Goal: Task Accomplishment & Management: Complete application form

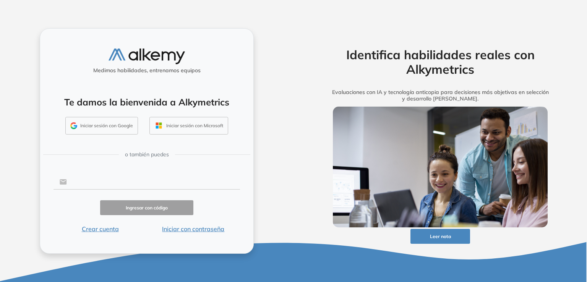
click at [163, 182] on input "text" at bounding box center [153, 182] width 173 height 15
type input "**********"
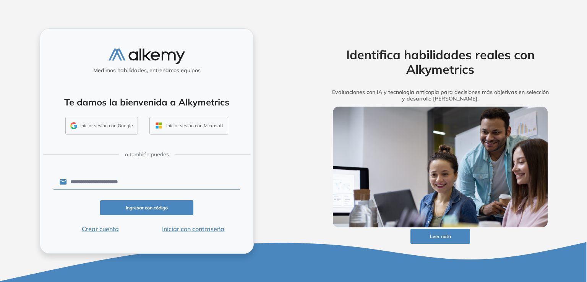
click at [153, 208] on button "Ingresar con código" at bounding box center [146, 207] width 93 height 15
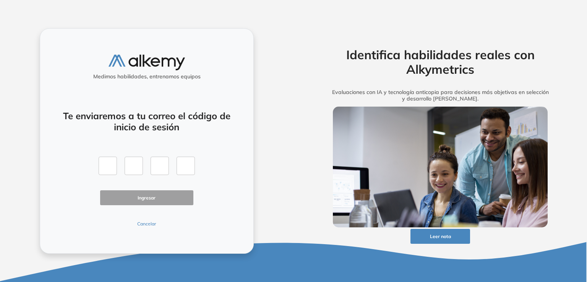
click at [117, 167] on div at bounding box center [147, 166] width 96 height 18
click at [114, 167] on input "text" at bounding box center [108, 166] width 18 height 18
click at [112, 167] on input "text" at bounding box center [108, 166] width 18 height 18
type input "*"
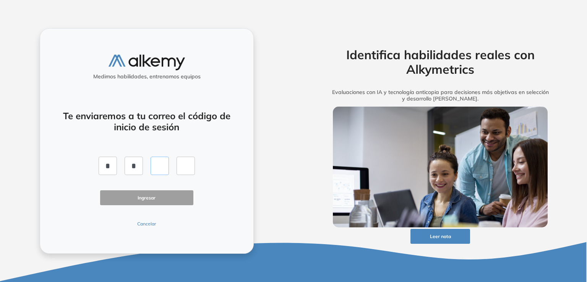
type input "*"
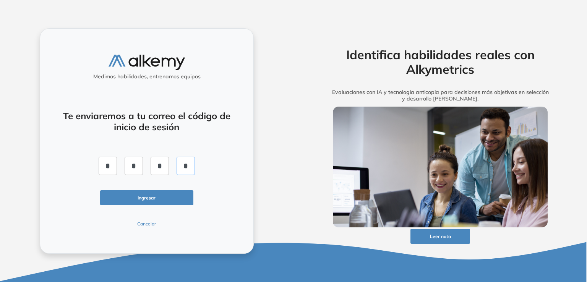
type input "*"
click at [171, 190] on button "Ingresar" at bounding box center [146, 197] width 93 height 15
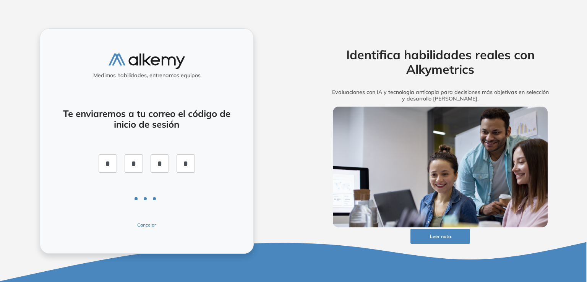
click at [172, 197] on div "Te enviaremos a tu correo el código de inicio de sesión * * * * Cancelar" at bounding box center [147, 164] width 187 height 130
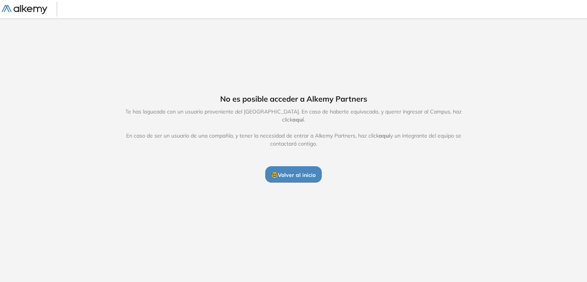
click at [309, 172] on span "🤓 Volver al inicio" at bounding box center [293, 175] width 44 height 7
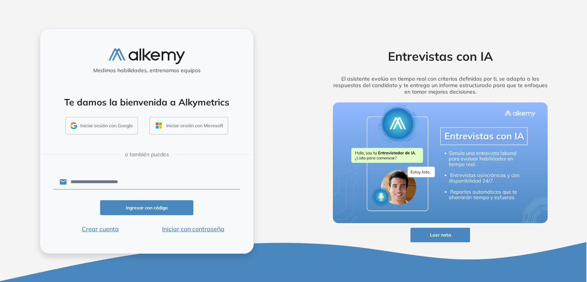
drag, startPoint x: 0, startPoint y: 0, endPoint x: 147, endPoint y: 207, distance: 253.6
click at [147, 207] on button "Ingresar con código" at bounding box center [146, 207] width 93 height 15
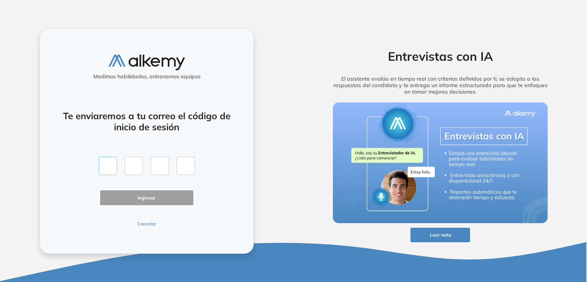
click at [110, 172] on input "text" at bounding box center [108, 166] width 18 height 18
type input "*"
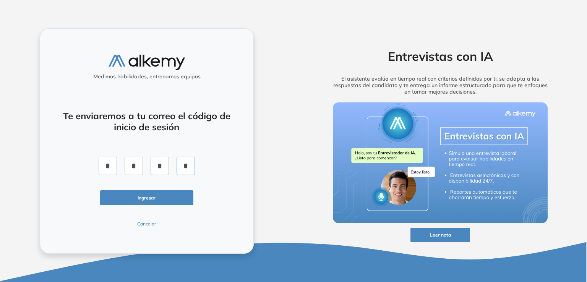
type input "*"
click at [131, 201] on button "Ingresar" at bounding box center [146, 197] width 93 height 15
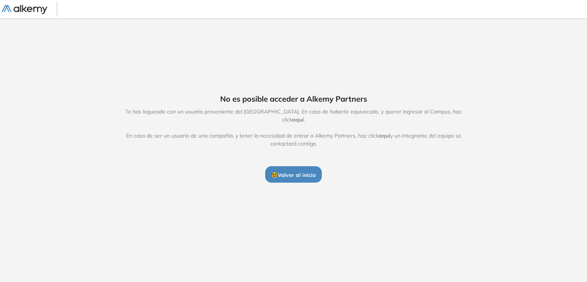
click at [304, 116] on span "aquí" at bounding box center [297, 119] width 11 height 7
